Goal: Transaction & Acquisition: Purchase product/service

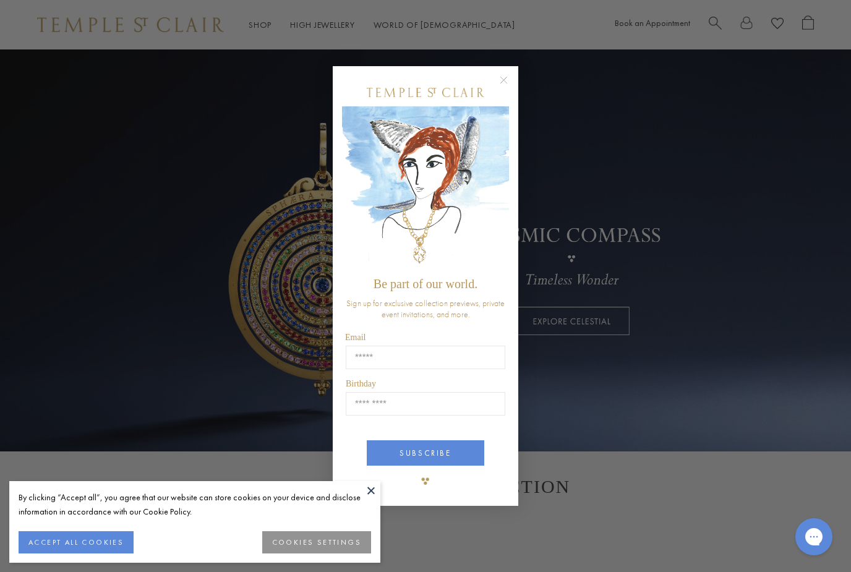
click at [508, 78] on circle "Close dialog" at bounding box center [503, 79] width 15 height 15
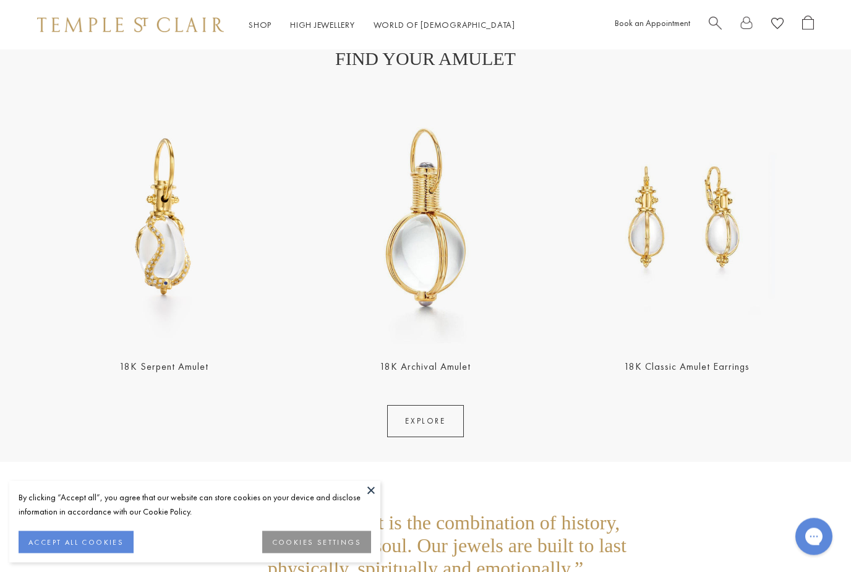
scroll to position [2205, 0]
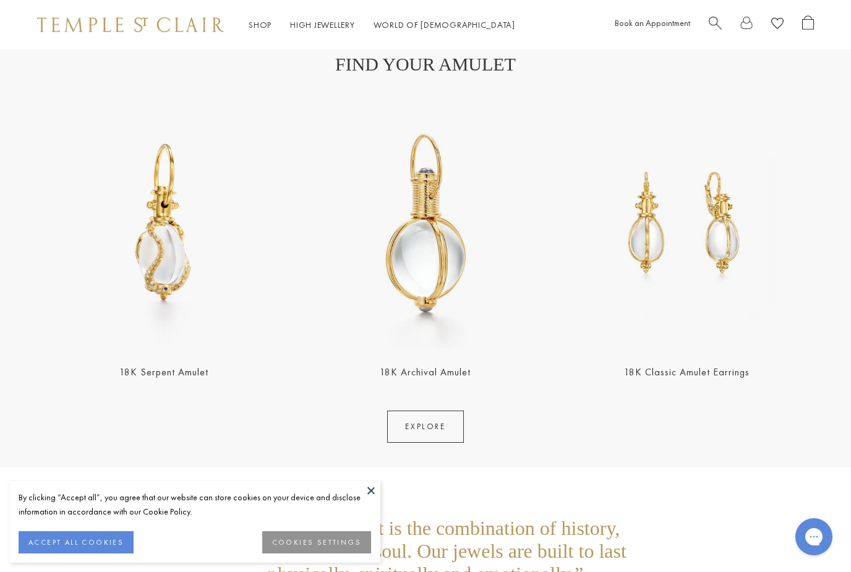
click at [439, 425] on link "EXPLORE" at bounding box center [425, 426] width 76 height 32
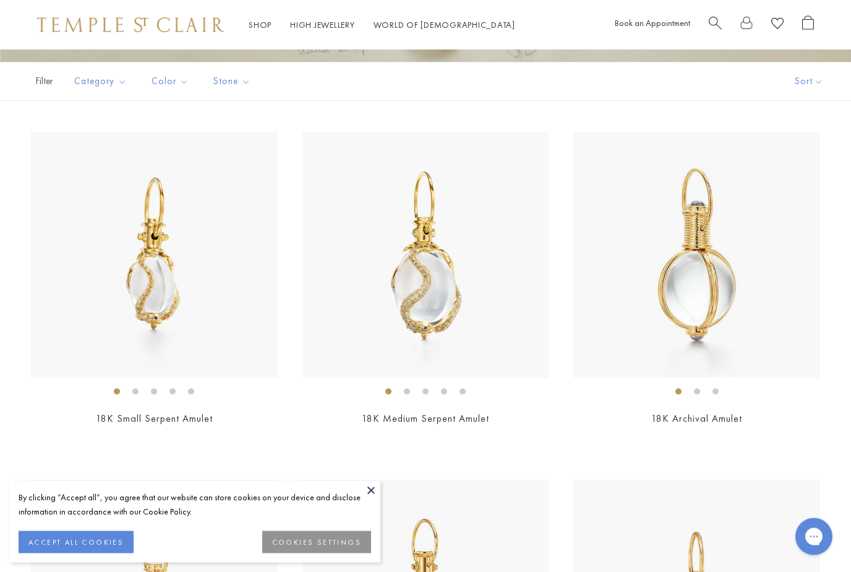
scroll to position [235, 0]
click at [431, 282] on img at bounding box center [425, 255] width 247 height 247
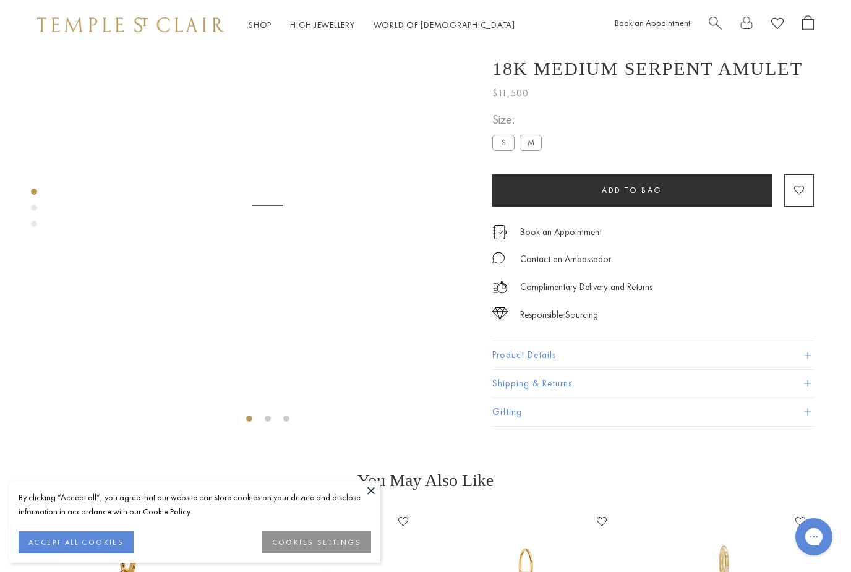
scroll to position [49, 0]
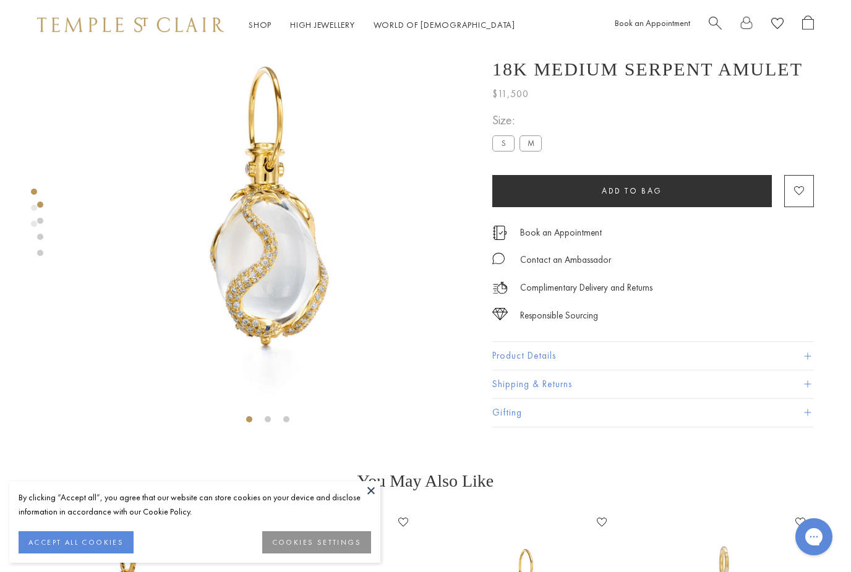
click at [554, 356] on button "Product Details" at bounding box center [652, 356] width 321 height 28
